Goal: Find specific page/section: Find specific page/section

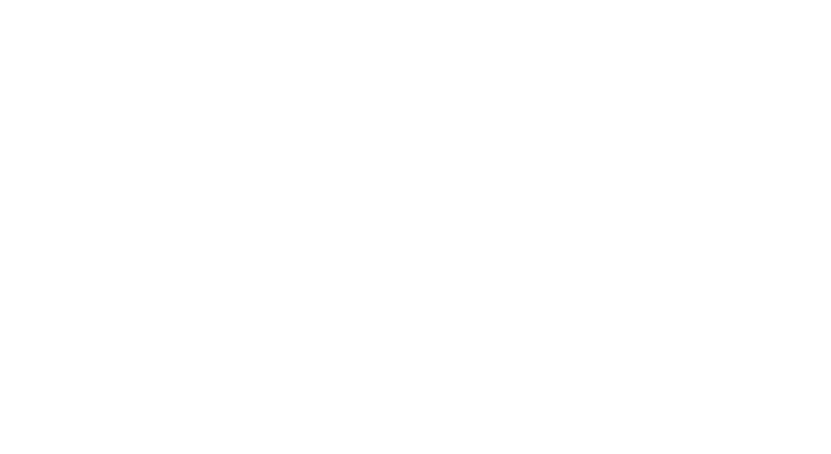
click at [232, 28] on div at bounding box center [415, 227] width 831 height 454
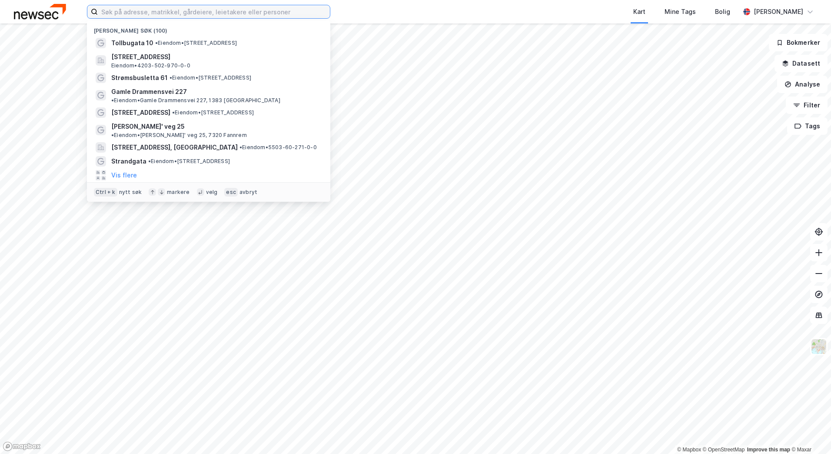
click at [239, 13] on input at bounding box center [214, 11] width 232 height 13
type input "innspurten 15"
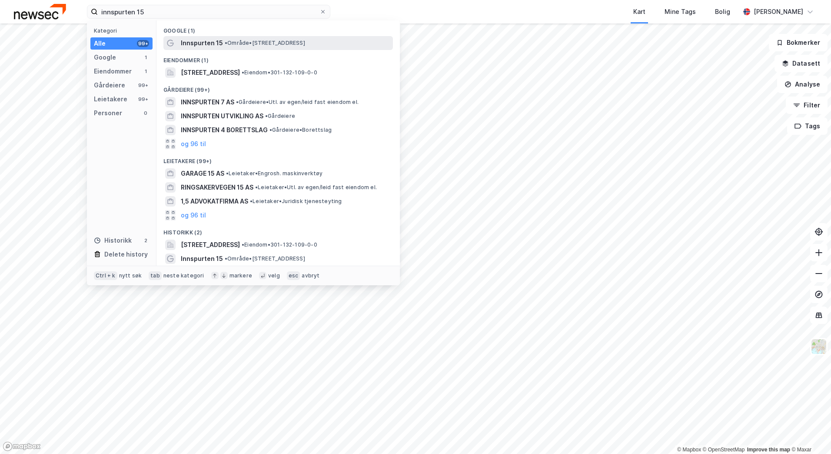
click at [256, 45] on span "• Område • [STREET_ADDRESS]" at bounding box center [265, 43] width 80 height 7
